Goal: Task Accomplishment & Management: Complete application form

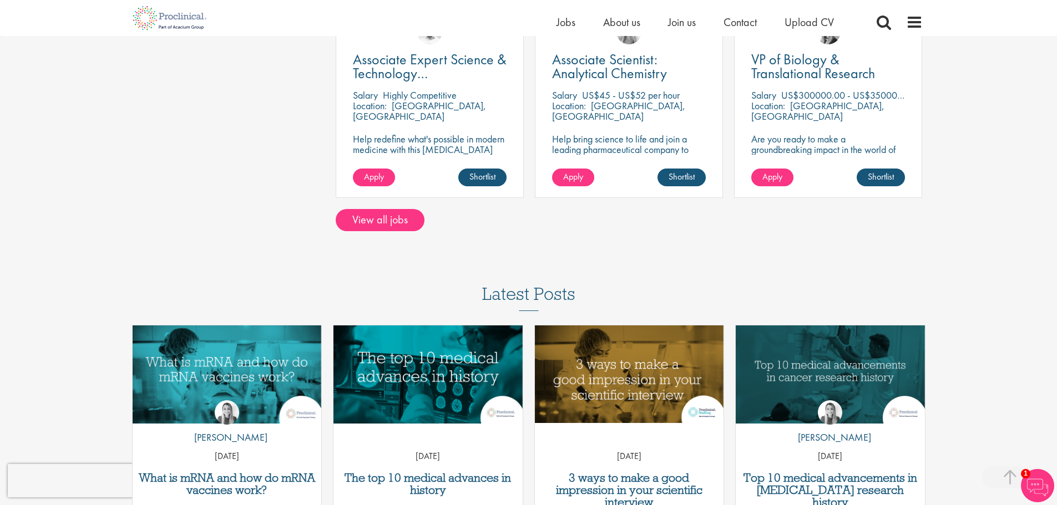
scroll to position [610, 0]
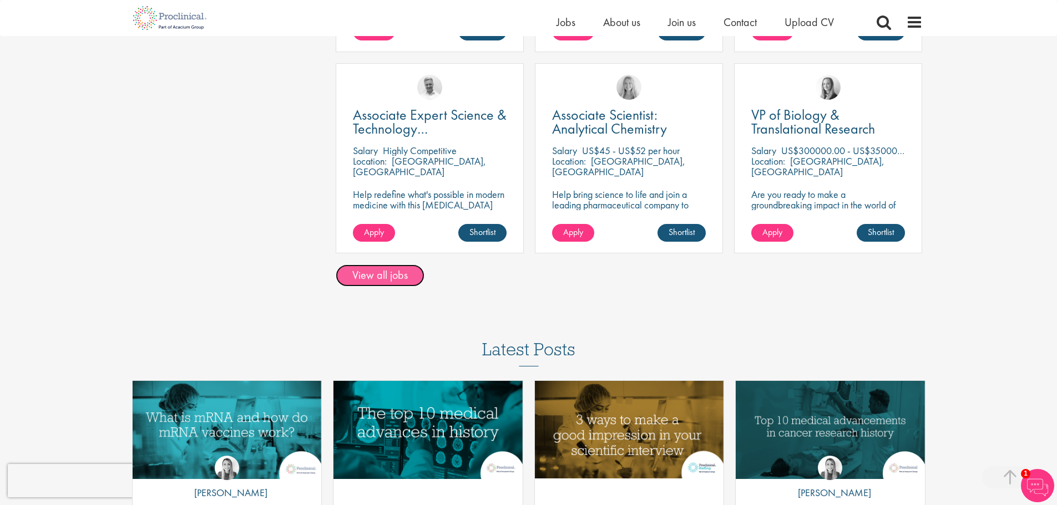
click at [383, 277] on link "View all jobs" at bounding box center [380, 276] width 89 height 22
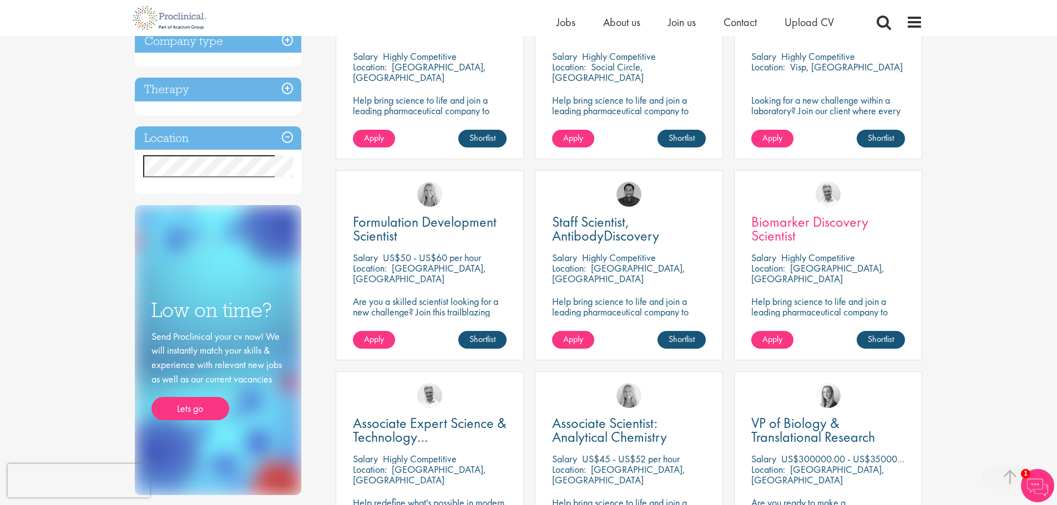
scroll to position [499, 0]
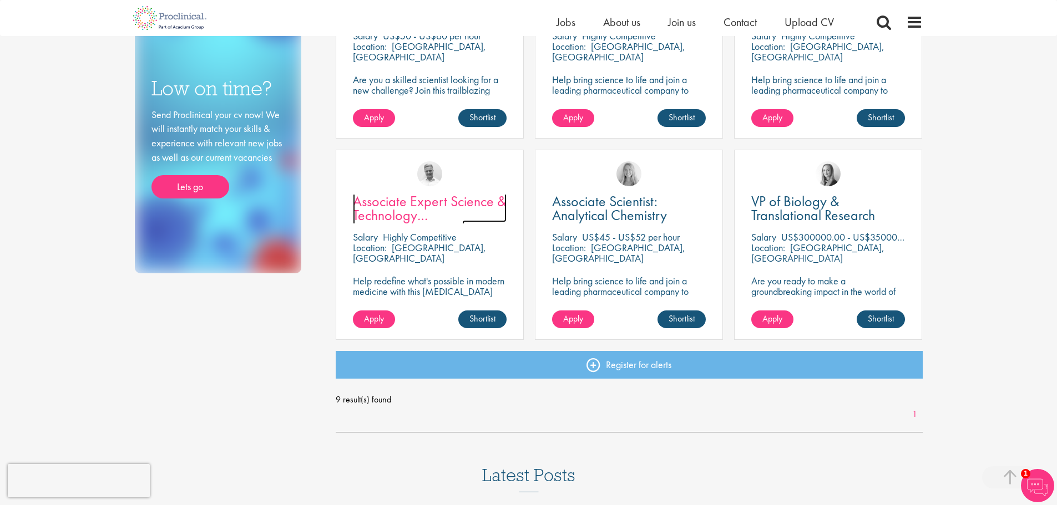
drag, startPoint x: 388, startPoint y: 215, endPoint x: 407, endPoint y: 221, distance: 19.3
click at [407, 221] on span "Associate Expert Science & Technology (Lab Technician)" at bounding box center [430, 215] width 154 height 47
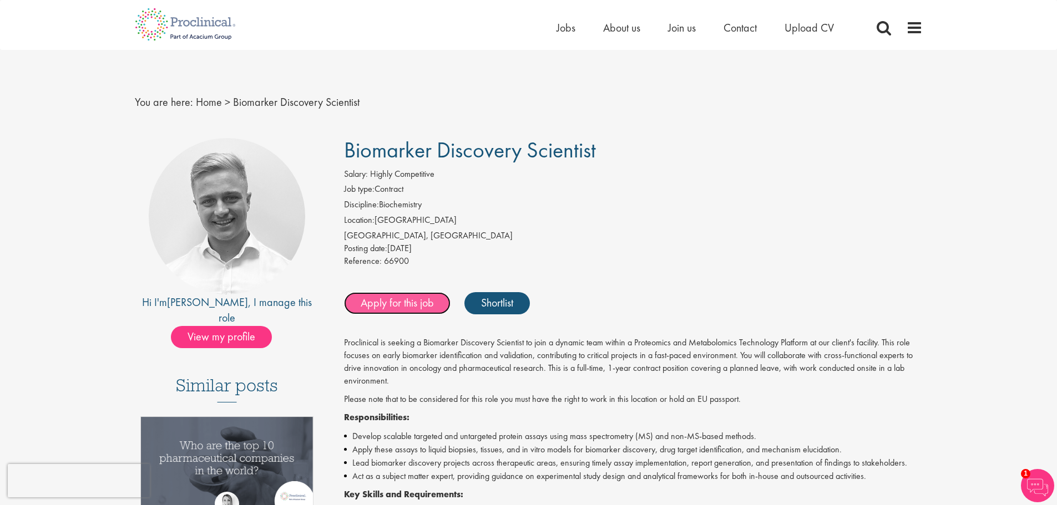
click at [406, 301] on link "Apply for this job" at bounding box center [397, 303] width 107 height 22
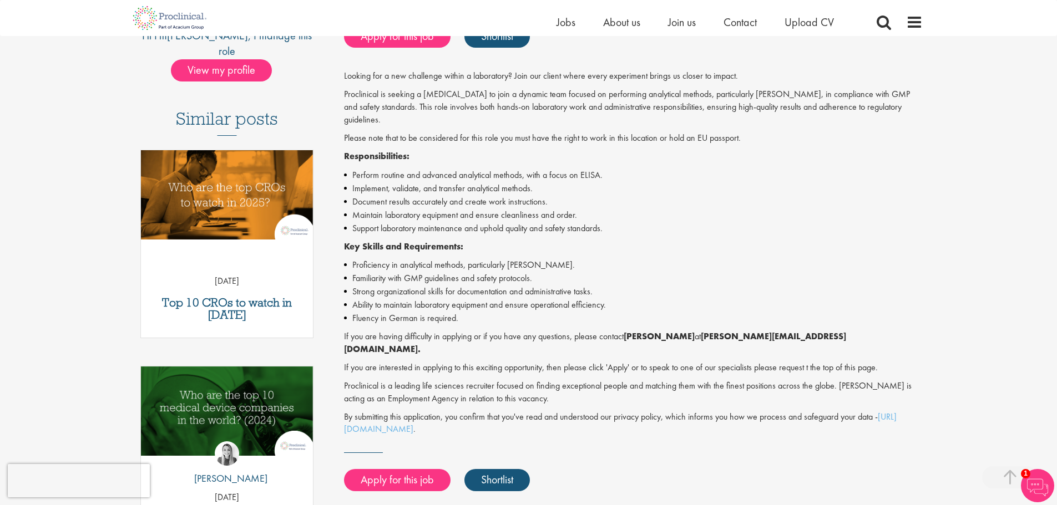
scroll to position [198, 0]
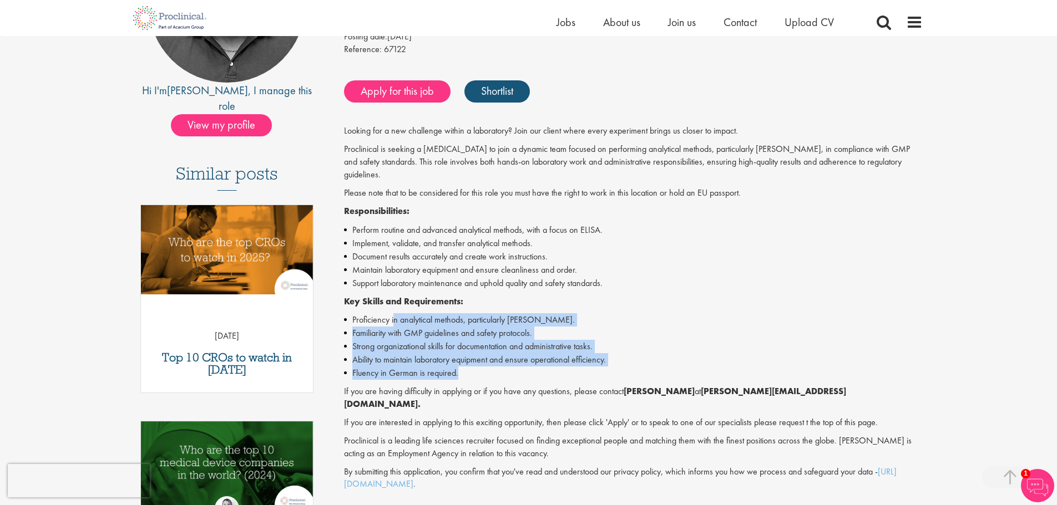
drag, startPoint x: 394, startPoint y: 306, endPoint x: 548, endPoint y: 363, distance: 163.3
click at [548, 363] on ul "Proficiency in analytical methods, particularly ELISA. Familiarity with GMP gui…" at bounding box center [633, 346] width 579 height 67
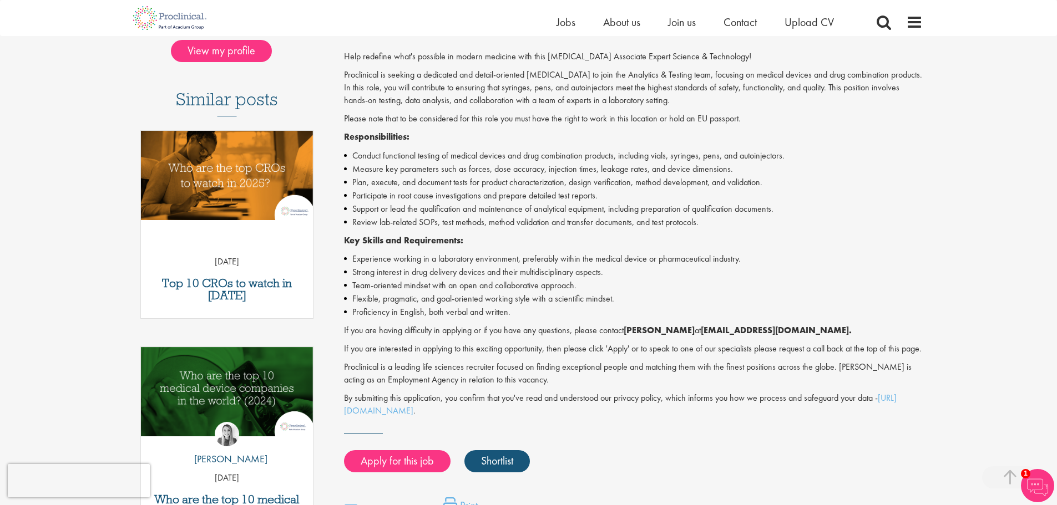
scroll to position [276, 0]
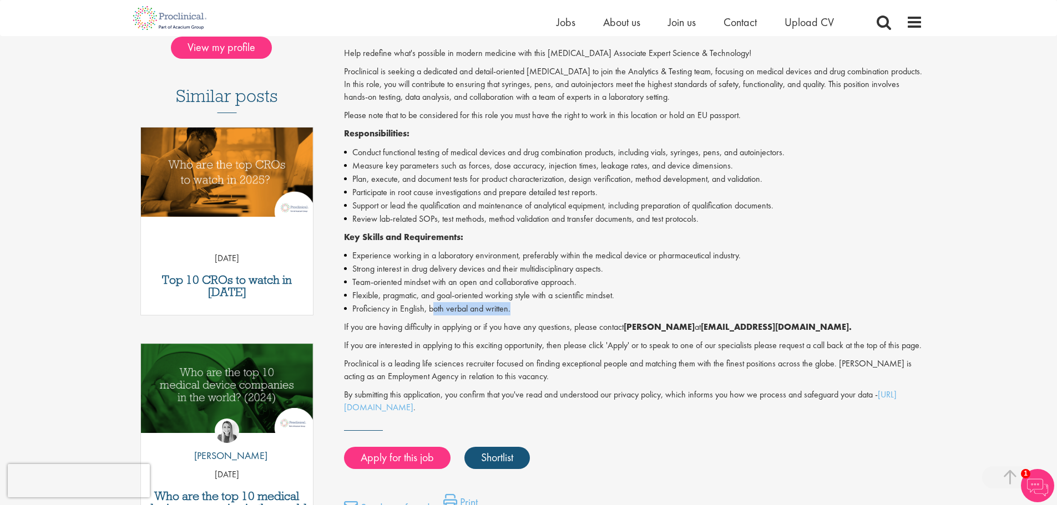
drag, startPoint x: 447, startPoint y: 310, endPoint x: 513, endPoint y: 310, distance: 66.0
click at [513, 310] on li "Proficiency in English, both verbal and written." at bounding box center [633, 308] width 579 height 13
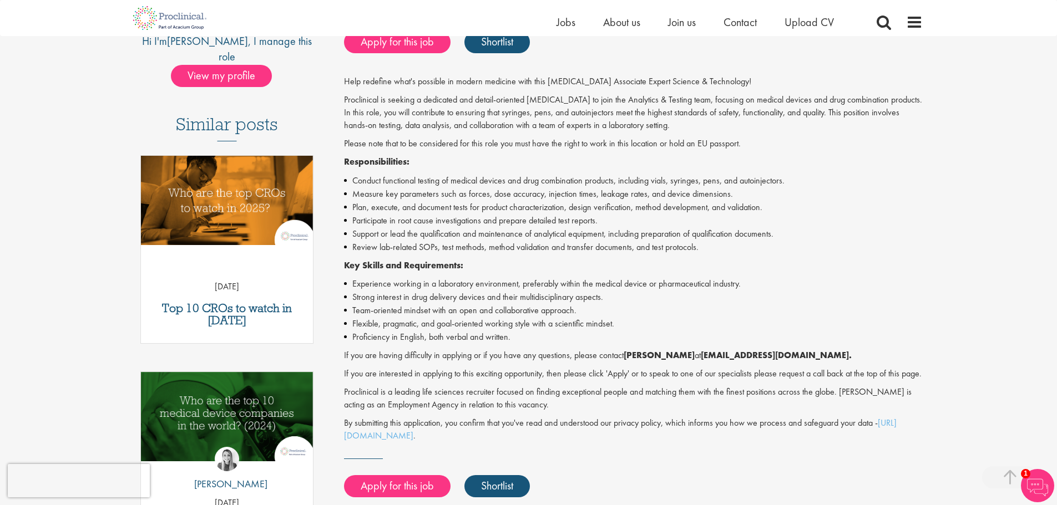
scroll to position [414, 0]
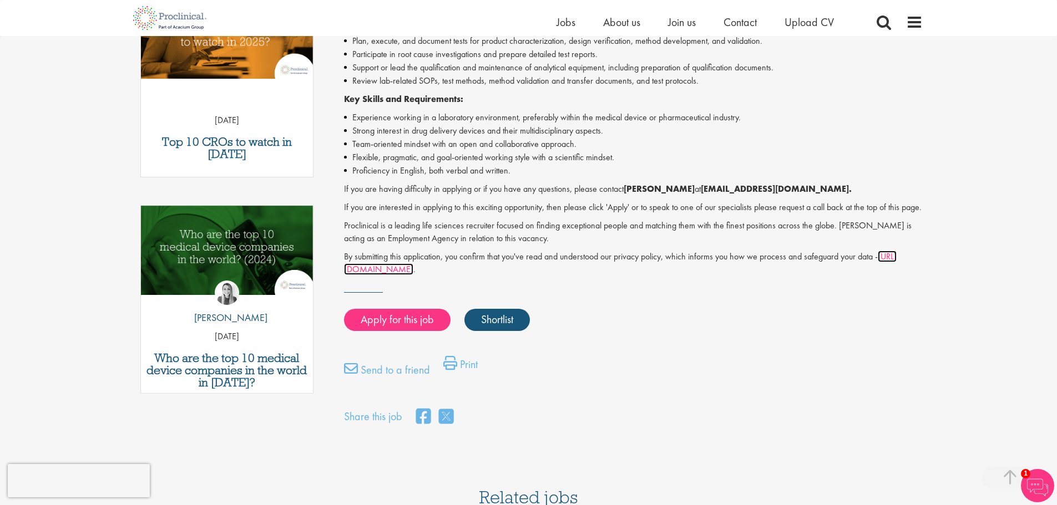
click at [446, 275] on link "https://www.proclinical.com/privacy-policy" at bounding box center [620, 263] width 553 height 24
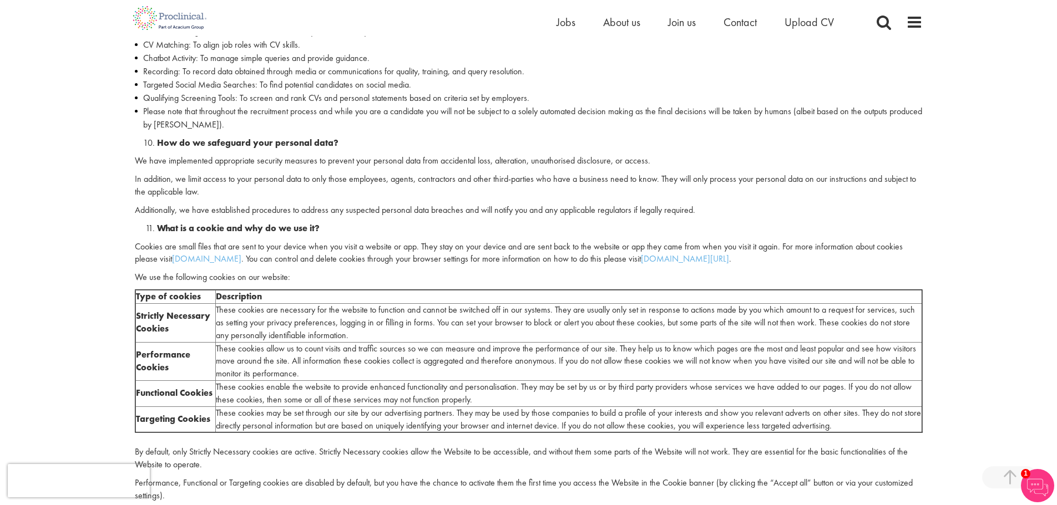
scroll to position [1942, 0]
